Goal: Transaction & Acquisition: Subscribe to service/newsletter

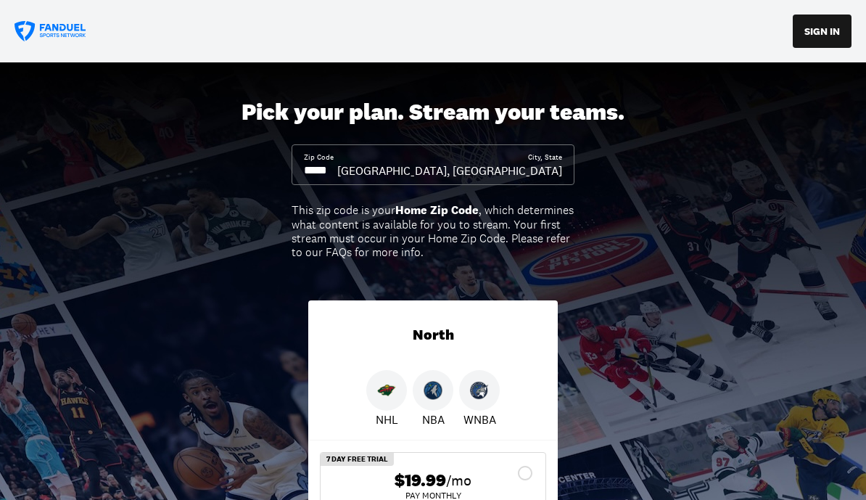
click at [337, 171] on input at bounding box center [320, 171] width 33 height 16
click at [337, 163] on input at bounding box center [320, 171] width 33 height 16
click at [337, 176] on input at bounding box center [320, 171] width 33 height 16
click at [337, 178] on input at bounding box center [320, 171] width 33 height 16
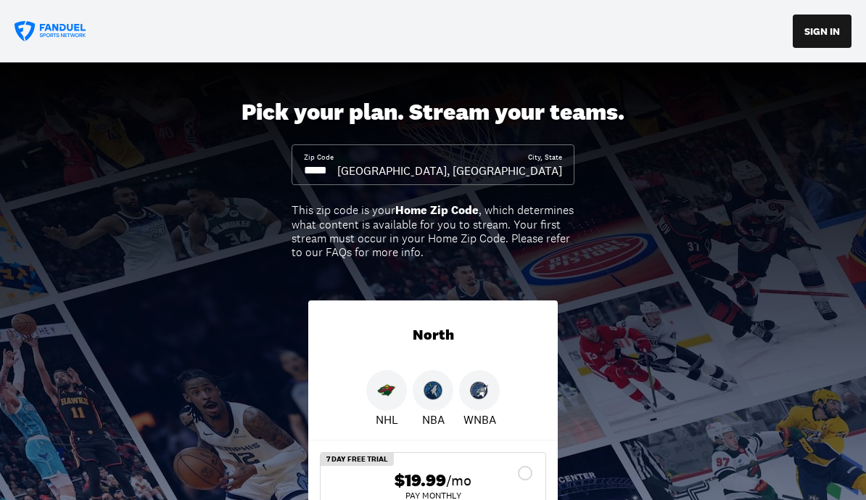
click at [182, 163] on div "Pick your plan. Stream your teams. Zip Code City, State [GEOGRAPHIC_DATA], [GEO…" at bounding box center [433, 360] width 866 height 597
click at [337, 168] on input at bounding box center [320, 171] width 33 height 16
click at [337, 170] on input at bounding box center [320, 171] width 33 height 16
click at [333, 171] on input at bounding box center [320, 171] width 33 height 16
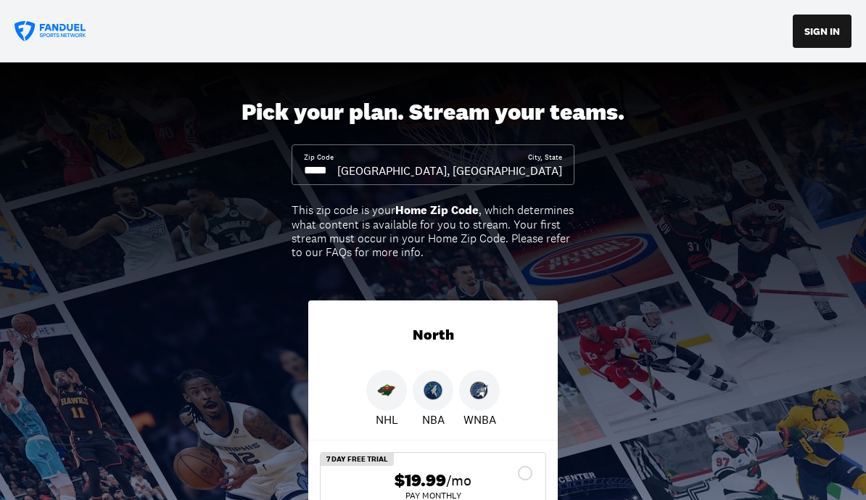
click at [333, 171] on input at bounding box center [320, 171] width 33 height 16
click at [240, 192] on div "Pick your plan. Stream your teams. Zip Code City, State [GEOGRAPHIC_DATA], [GEO…" at bounding box center [433, 360] width 866 height 597
click at [316, 164] on input at bounding box center [320, 171] width 33 height 16
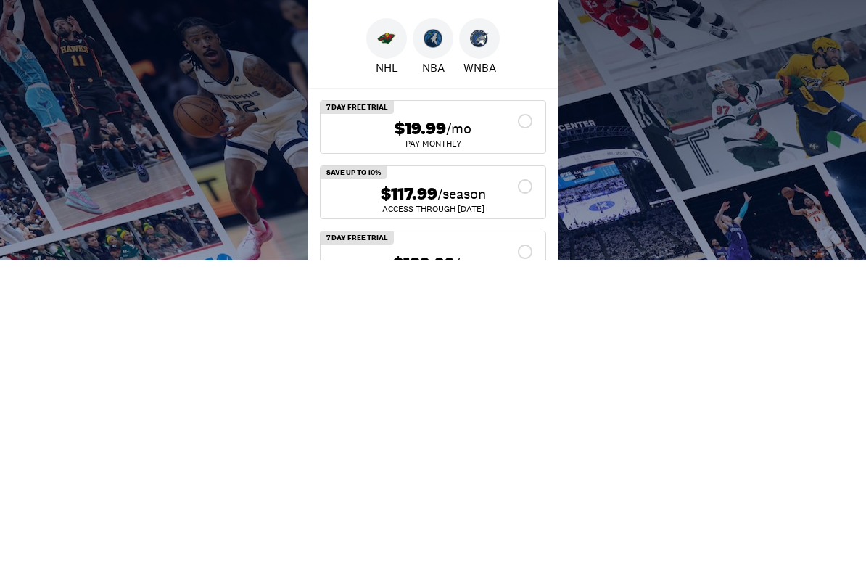
scroll to position [42, 0]
click at [646, 62] on div "Pick your plan. Stream your teams. Zip Code City, State [GEOGRAPHIC_DATA], [GEO…" at bounding box center [433, 318] width 866 height 597
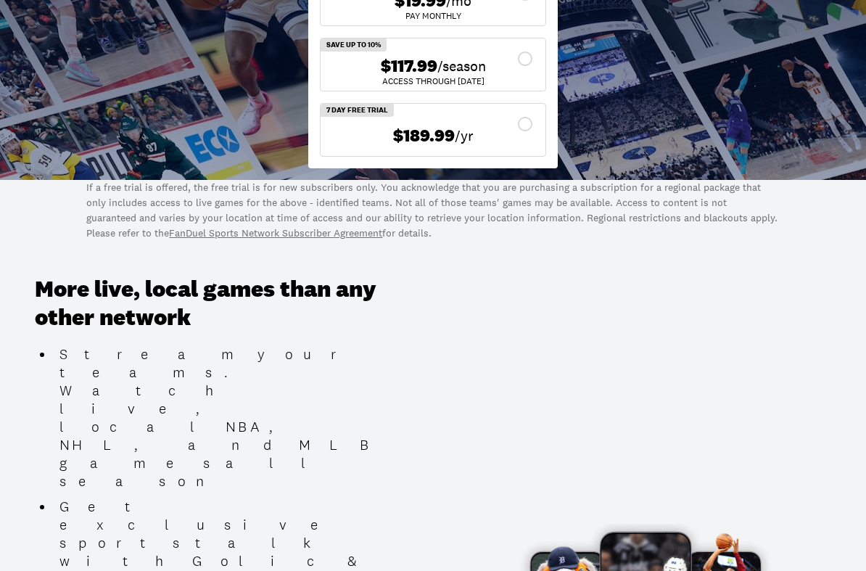
scroll to position [374, 0]
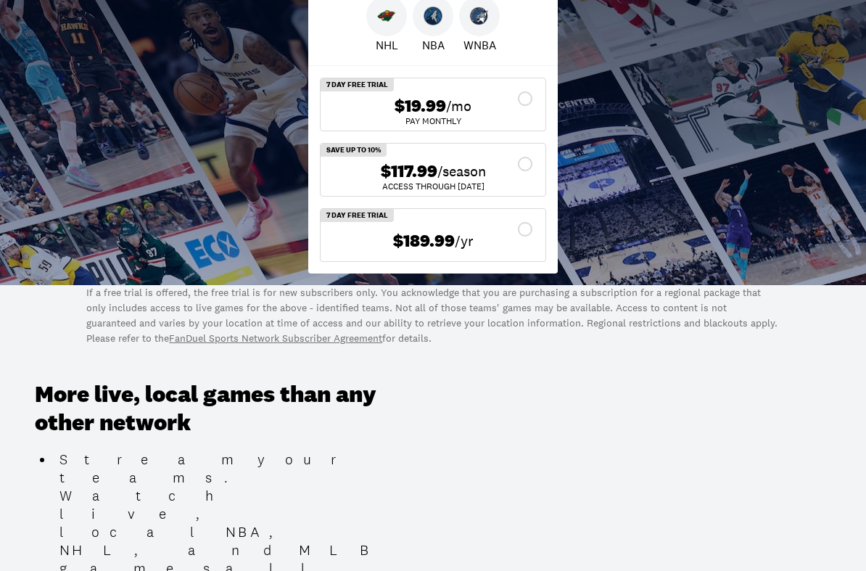
click at [538, 283] on div "North NHL NBA WNBA 7 Day Free Trial $19.99 /mo Pay Monthly Save Up To 10% $117.…" at bounding box center [433, 94] width 273 height 382
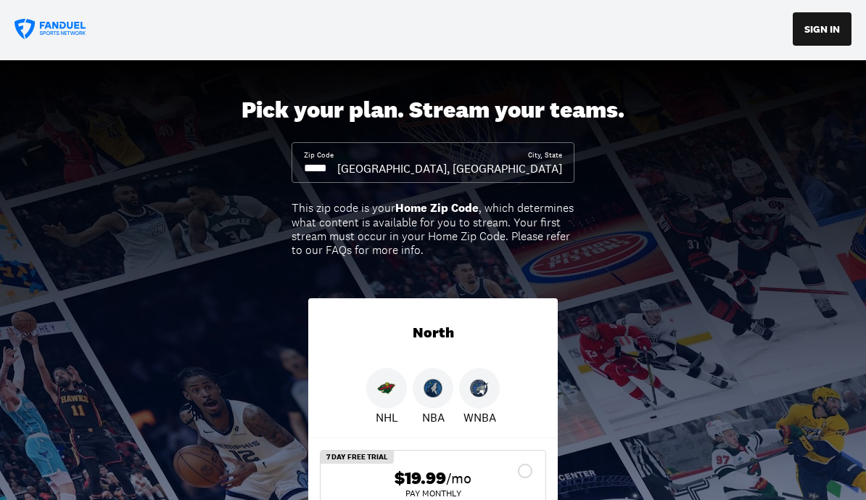
scroll to position [0, 0]
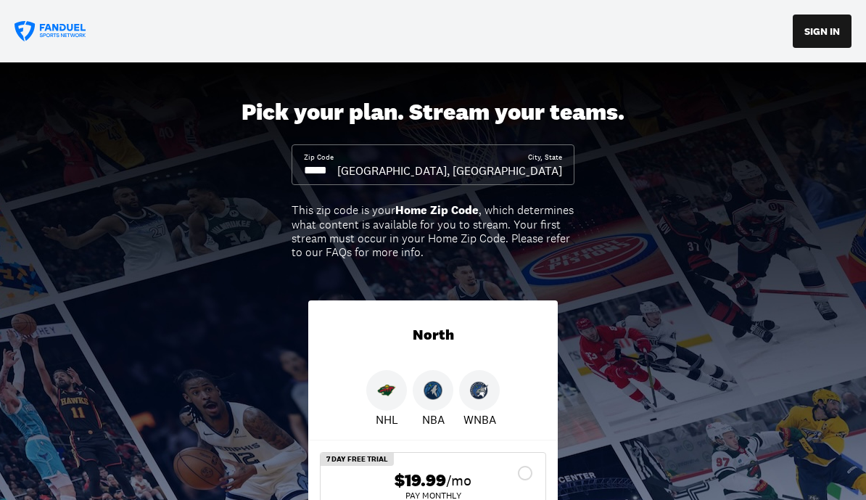
click at [836, 33] on button "SIGN IN" at bounding box center [822, 31] width 59 height 33
